Goal: Information Seeking & Learning: Learn about a topic

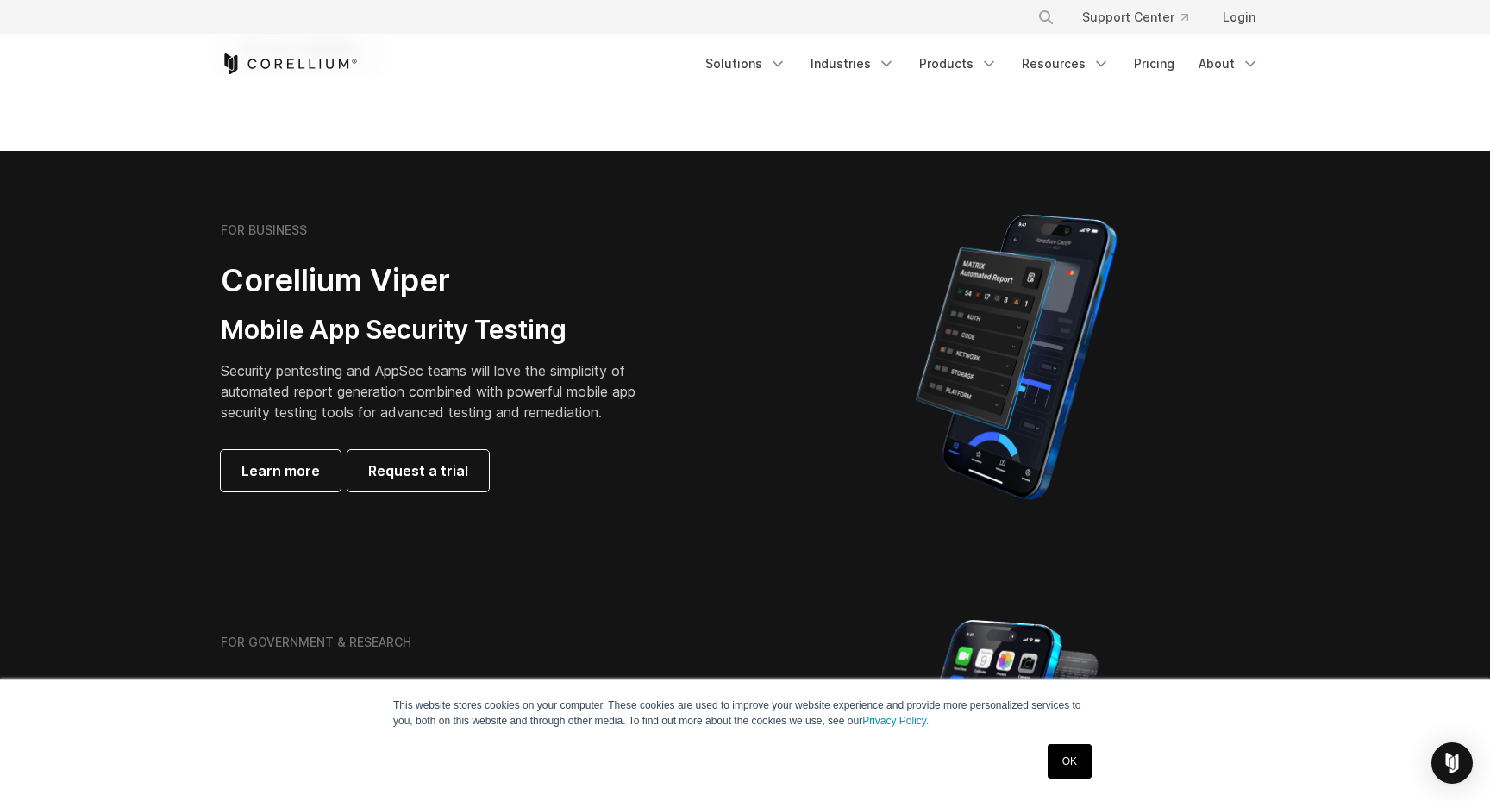
scroll to position [295, 0]
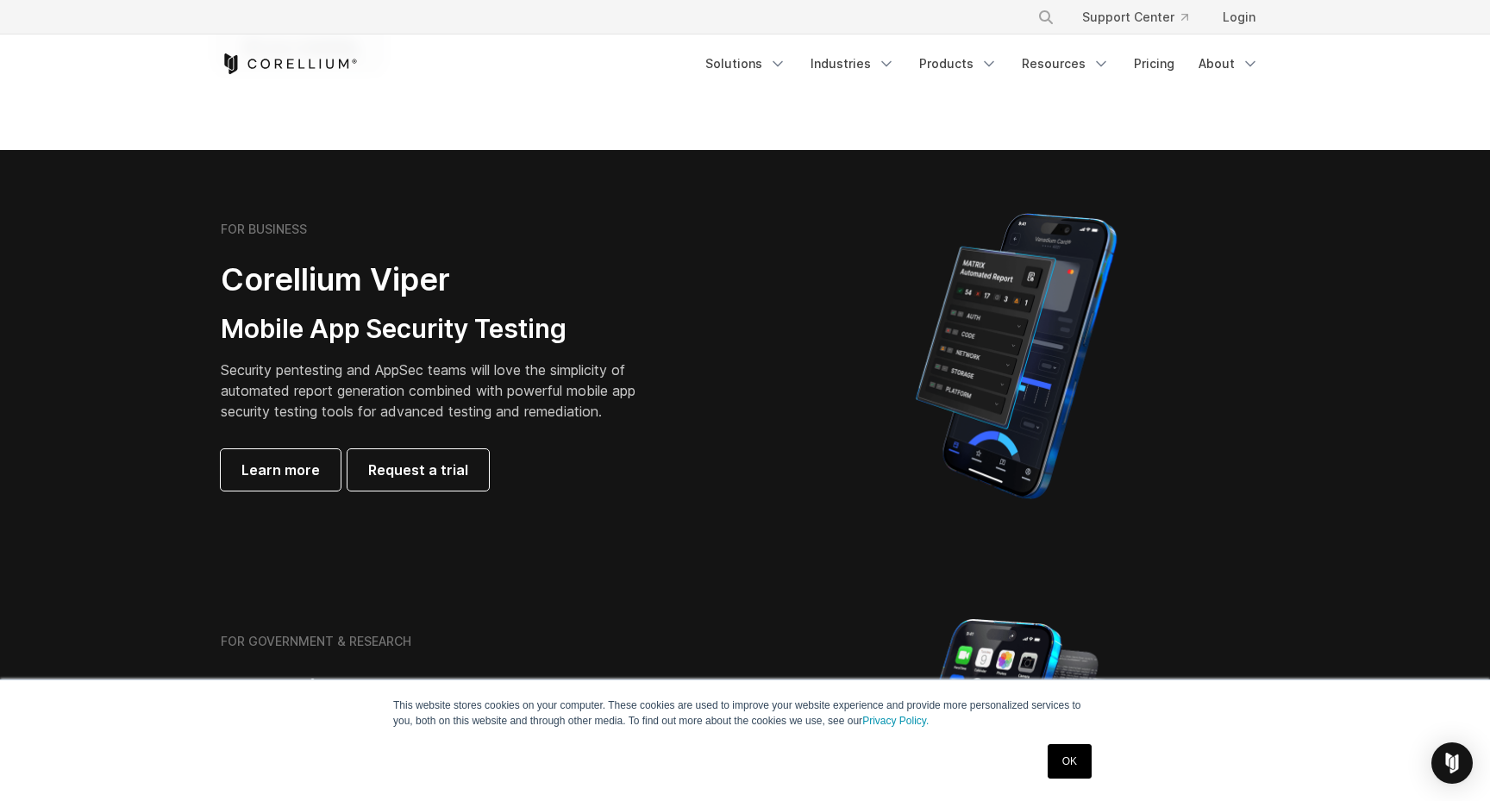
click at [1066, 754] on link "OK" at bounding box center [1070, 761] width 44 height 34
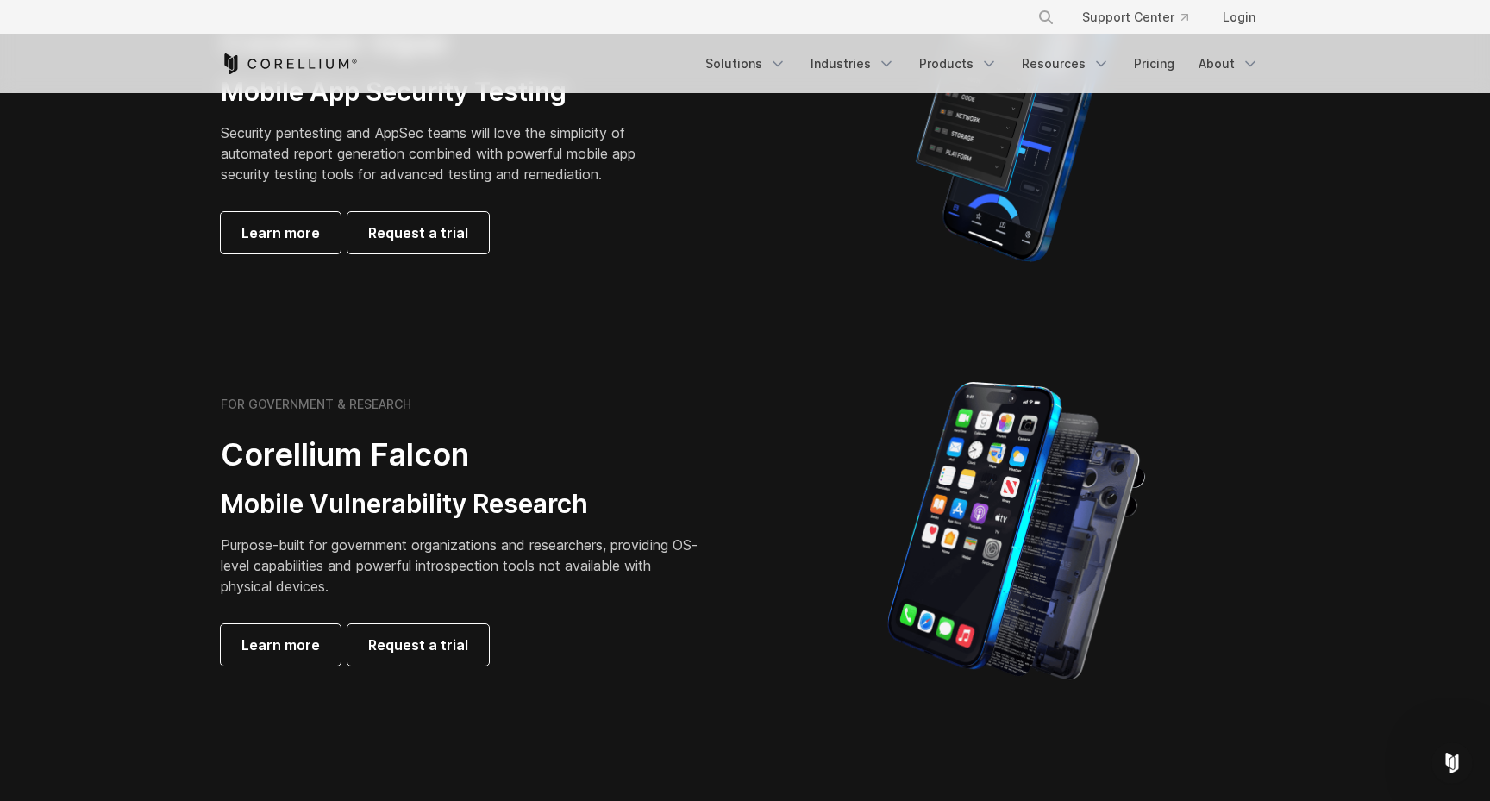
scroll to position [0, 0]
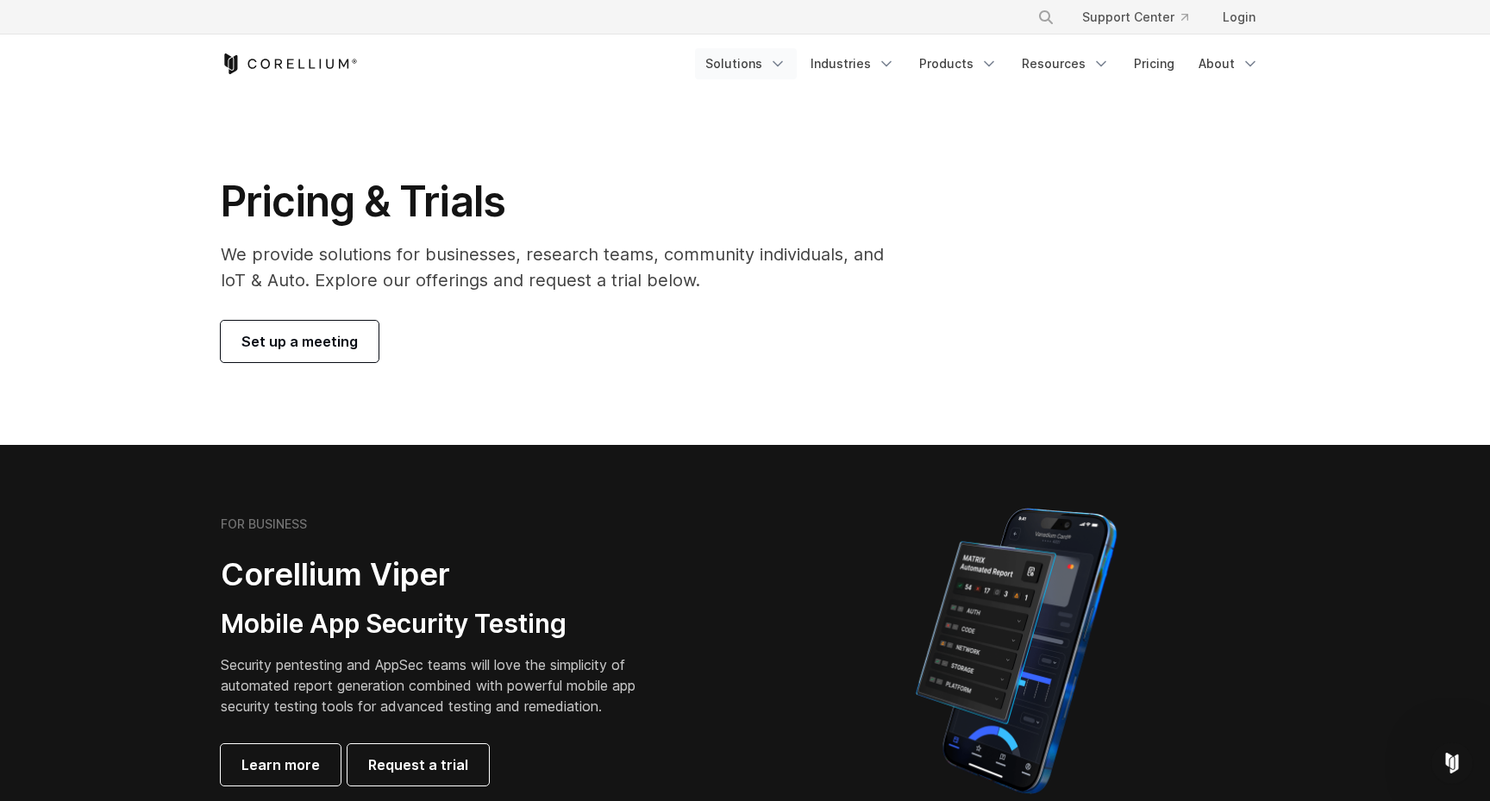
click at [786, 67] on icon "Navigation Menu" at bounding box center [777, 63] width 17 height 17
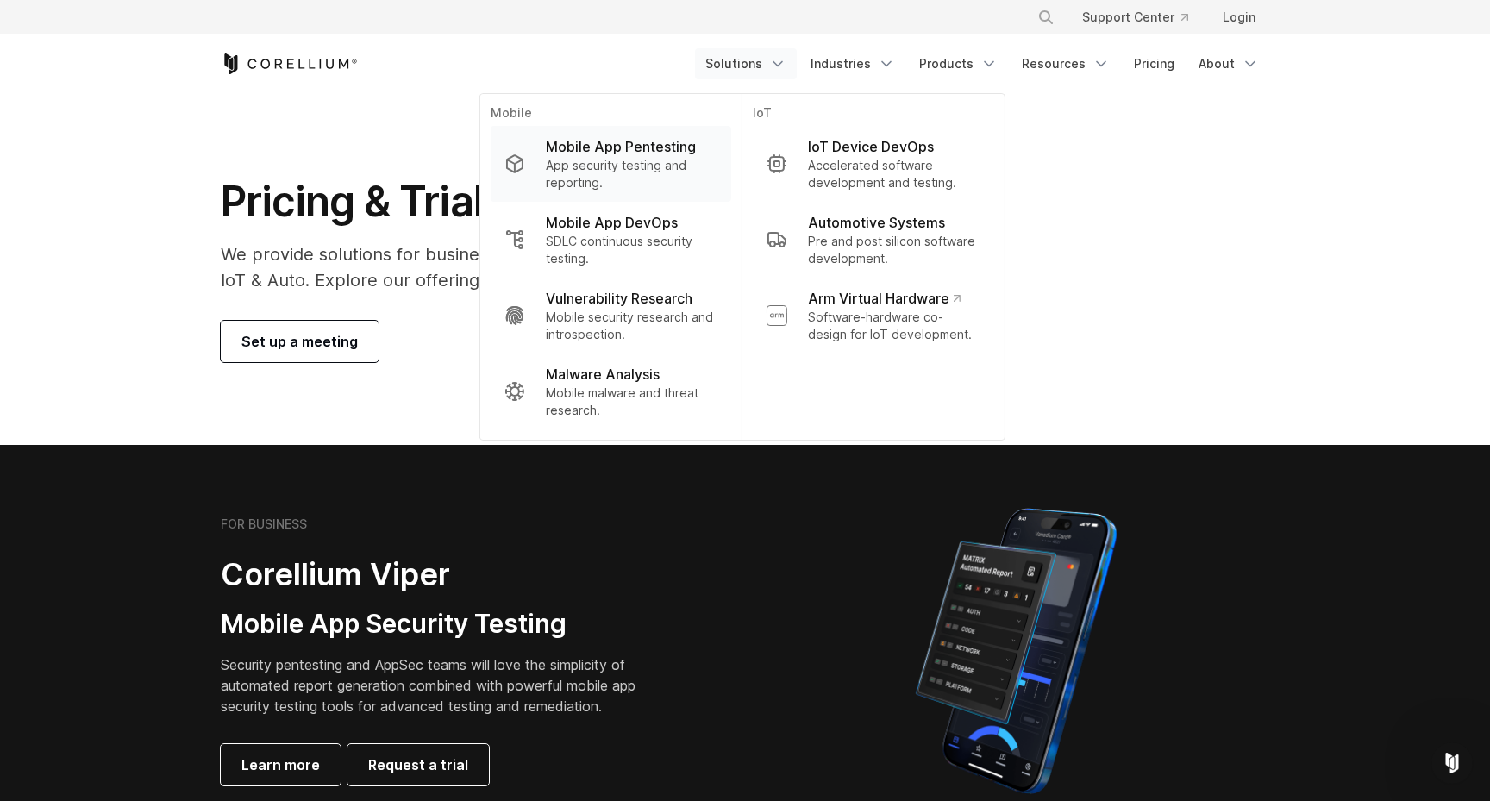
click at [604, 153] on p "Mobile App Pentesting" at bounding box center [621, 146] width 150 height 21
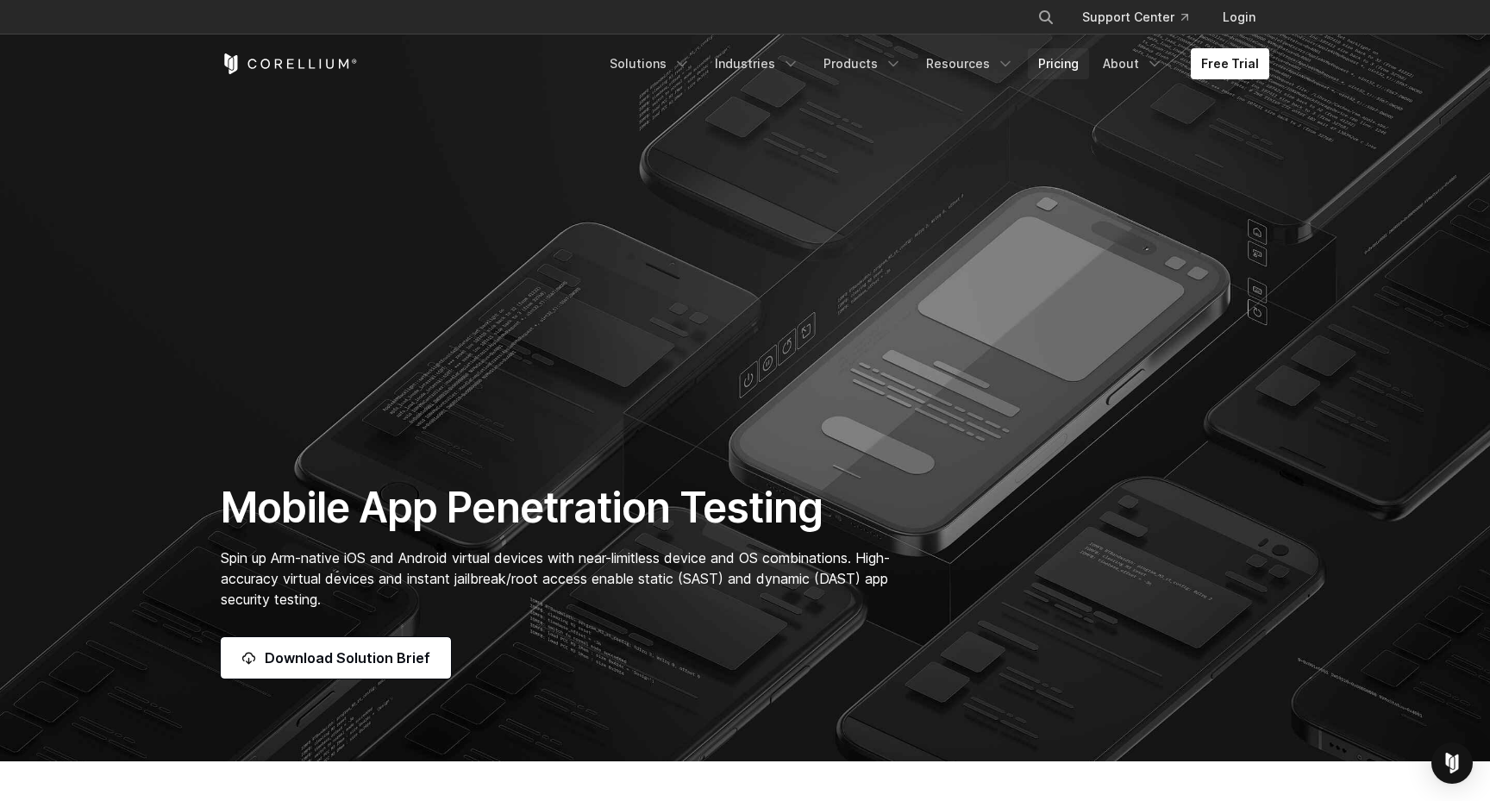
click at [1071, 63] on link "Pricing" at bounding box center [1058, 63] width 61 height 31
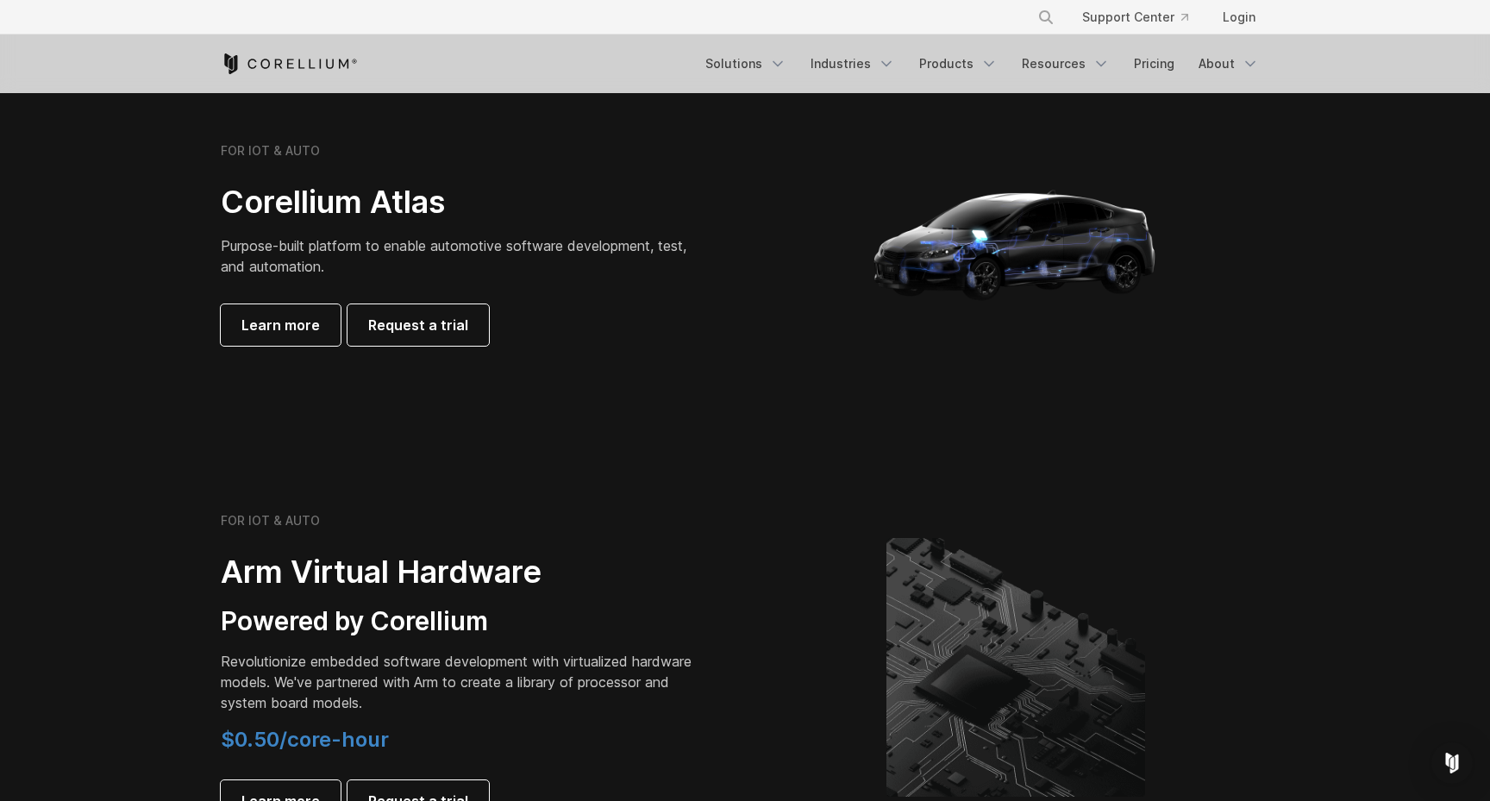
scroll to position [1712, 0]
